Goal: Check status

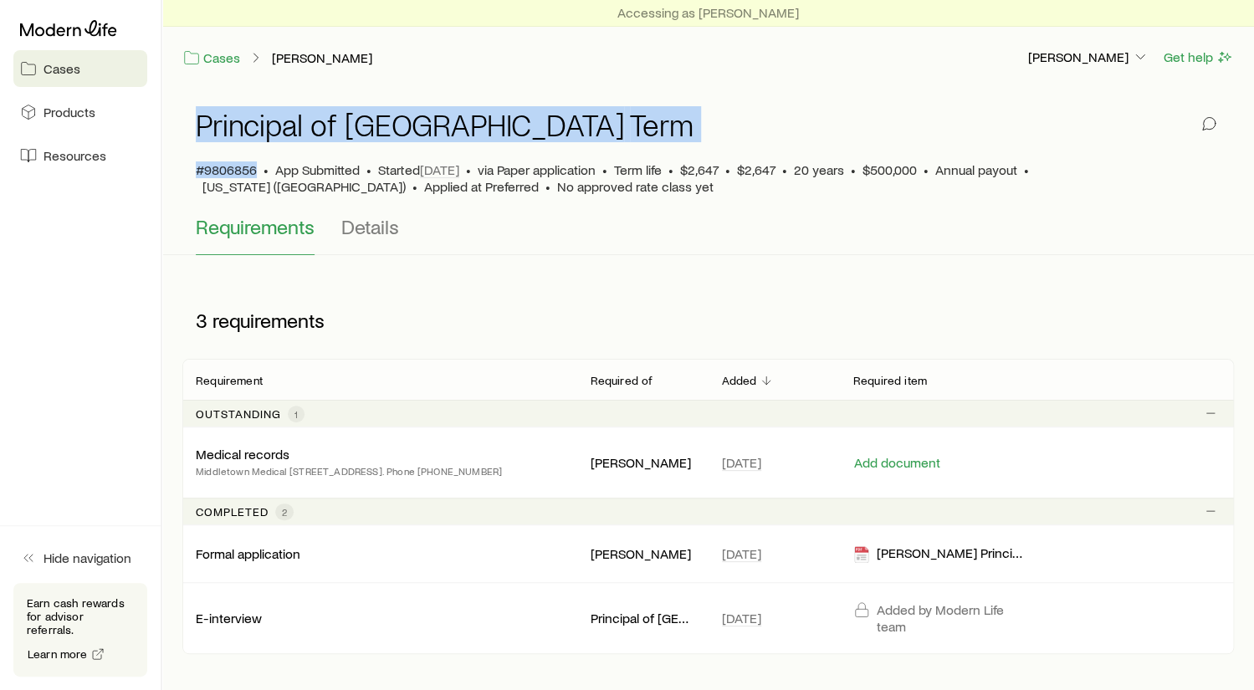
drag, startPoint x: 254, startPoint y: 163, endPoint x: 179, endPoint y: 161, distance: 75.3
click at [179, 161] on div "Principal of NY Term #9806856 • App Submitted • Started [DATE] • via Paper appl…" at bounding box center [707, 171] width 1091 height 167
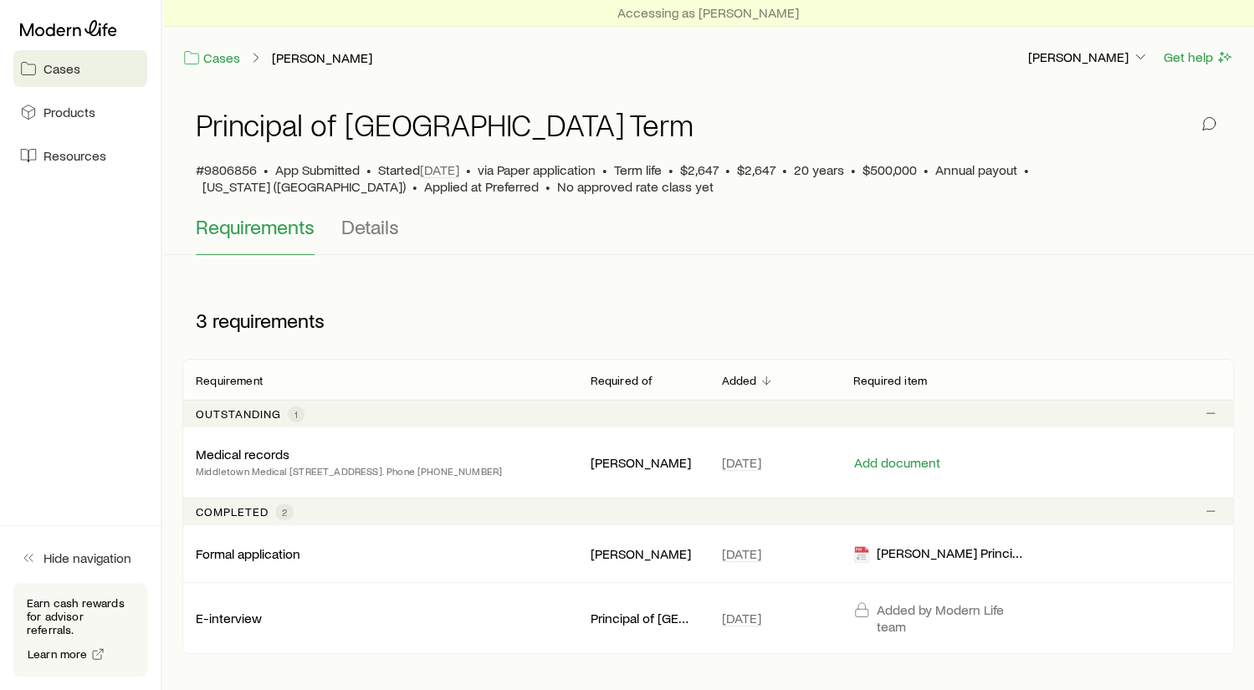
drag, startPoint x: 565, startPoint y: 35, endPoint x: 561, endPoint y: 3, distance: 32.0
click at [565, 35] on div "Accessing as [PERSON_NAME] Cases [PERSON_NAME] [PERSON_NAME] Get help" at bounding box center [707, 44] width 1091 height 88
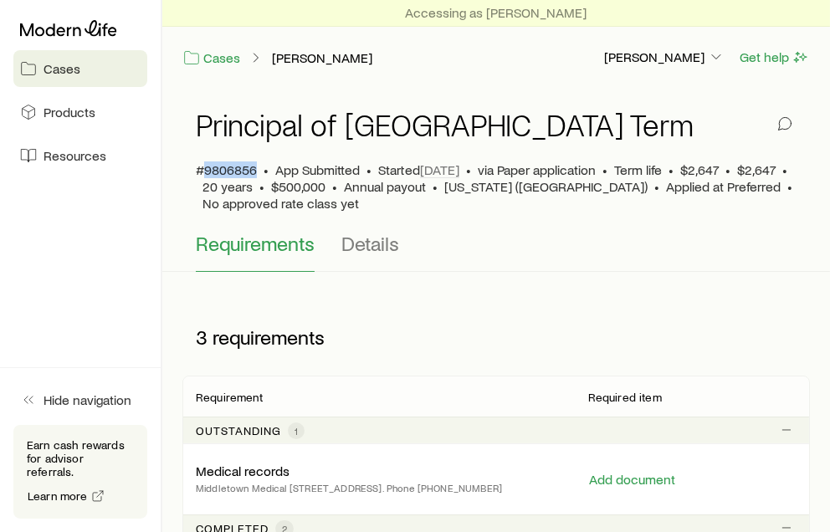
drag, startPoint x: 254, startPoint y: 170, endPoint x: 207, endPoint y: 165, distance: 47.9
click at [207, 165] on span "#9806856" at bounding box center [226, 169] width 61 height 17
copy span "9806856"
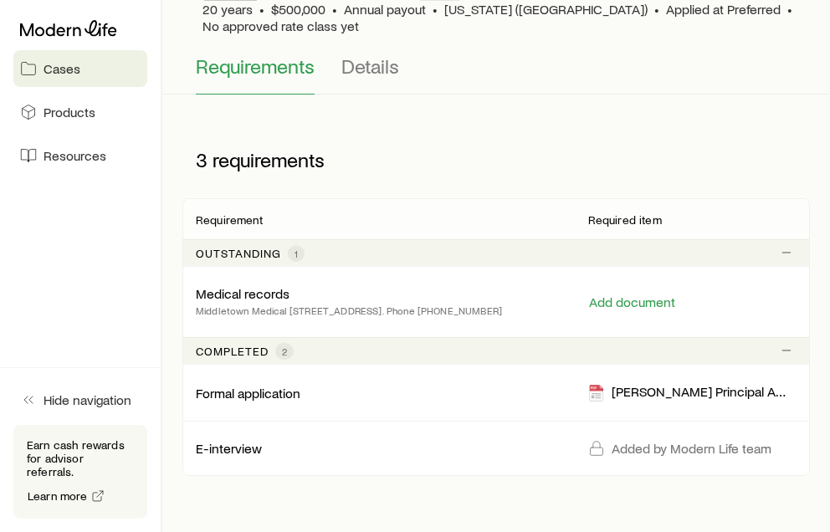
scroll to position [243, 0]
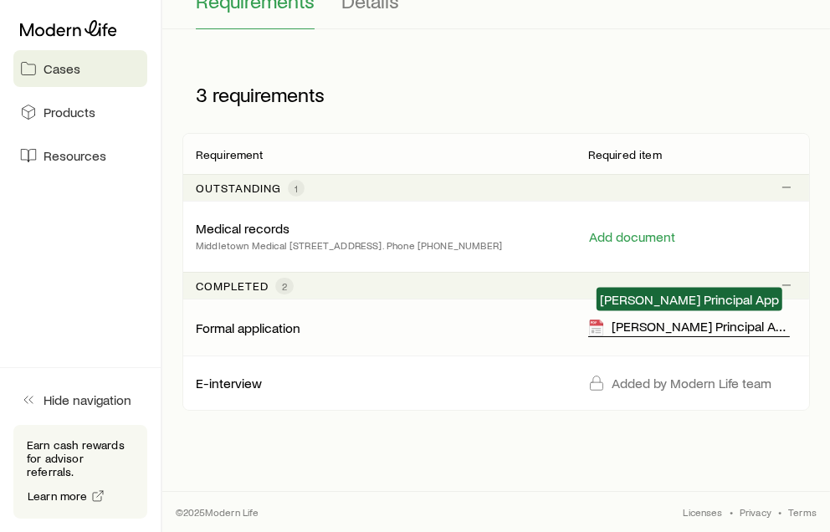
click at [683, 325] on div "[PERSON_NAME] Principal App" at bounding box center [689, 327] width 202 height 19
click at [687, 330] on div "[PERSON_NAME] Principal App" at bounding box center [689, 327] width 202 height 19
